Goal: Navigation & Orientation: Find specific page/section

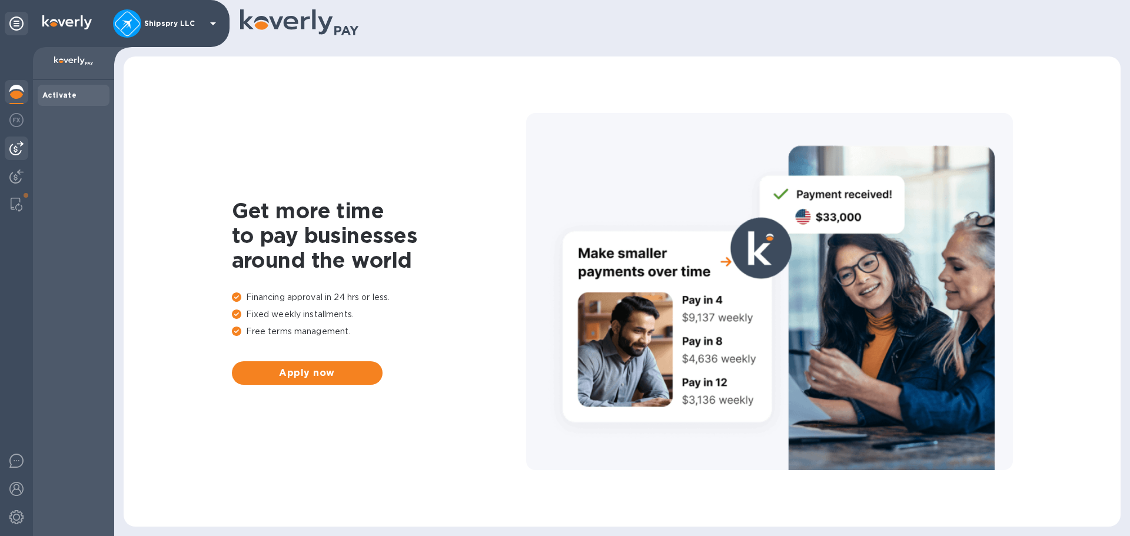
click at [16, 144] on img at bounding box center [16, 148] width 14 height 14
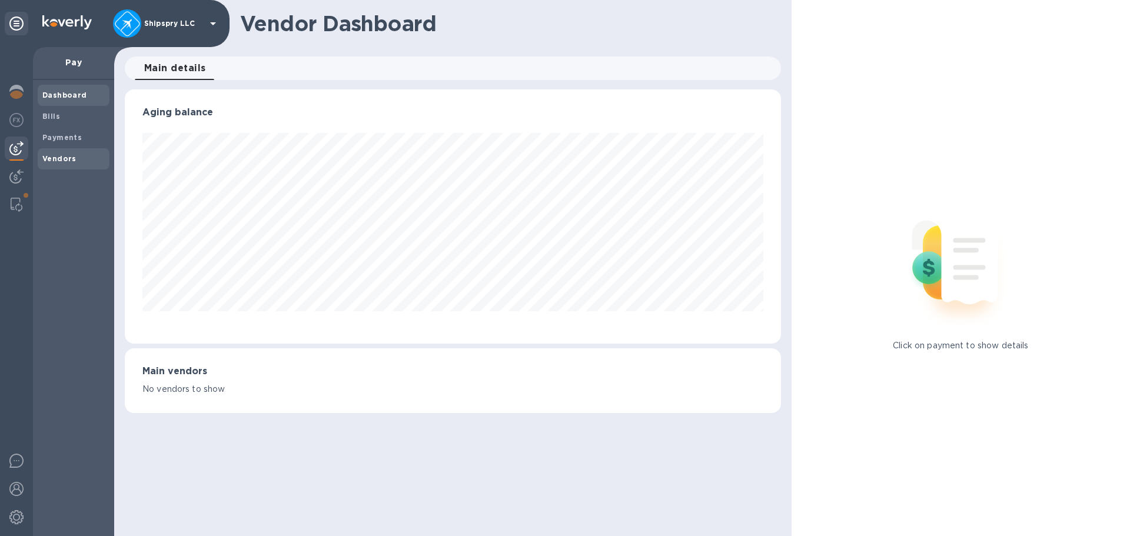
scroll to position [254, 656]
click at [52, 138] on b "Payments" at bounding box center [61, 137] width 39 height 9
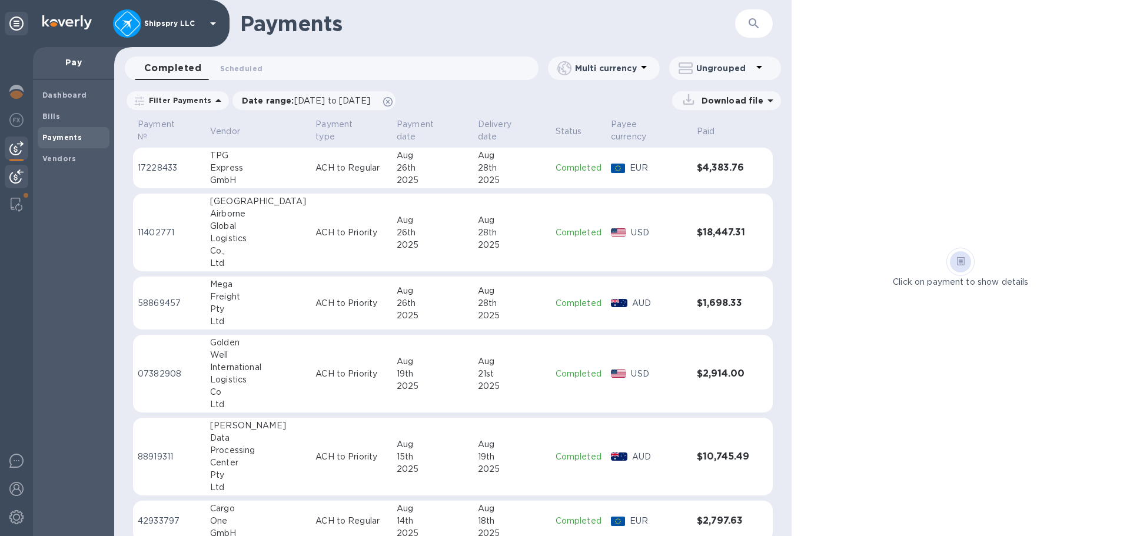
click at [14, 171] on img at bounding box center [16, 177] width 14 height 14
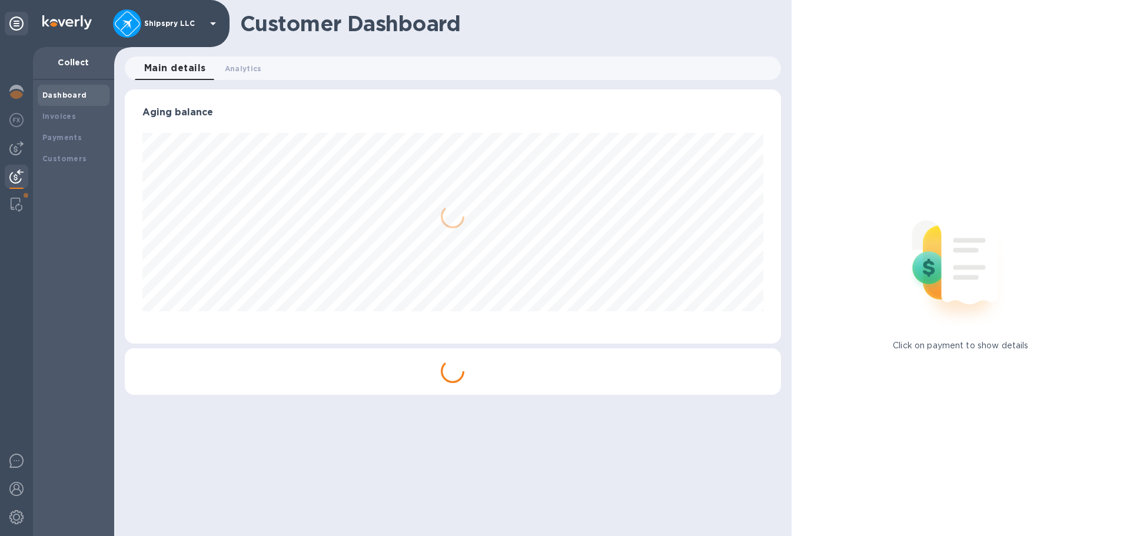
scroll to position [254, 656]
click at [58, 134] on b "Payments" at bounding box center [61, 137] width 39 height 9
